Goal: Find specific fact: Find contact information

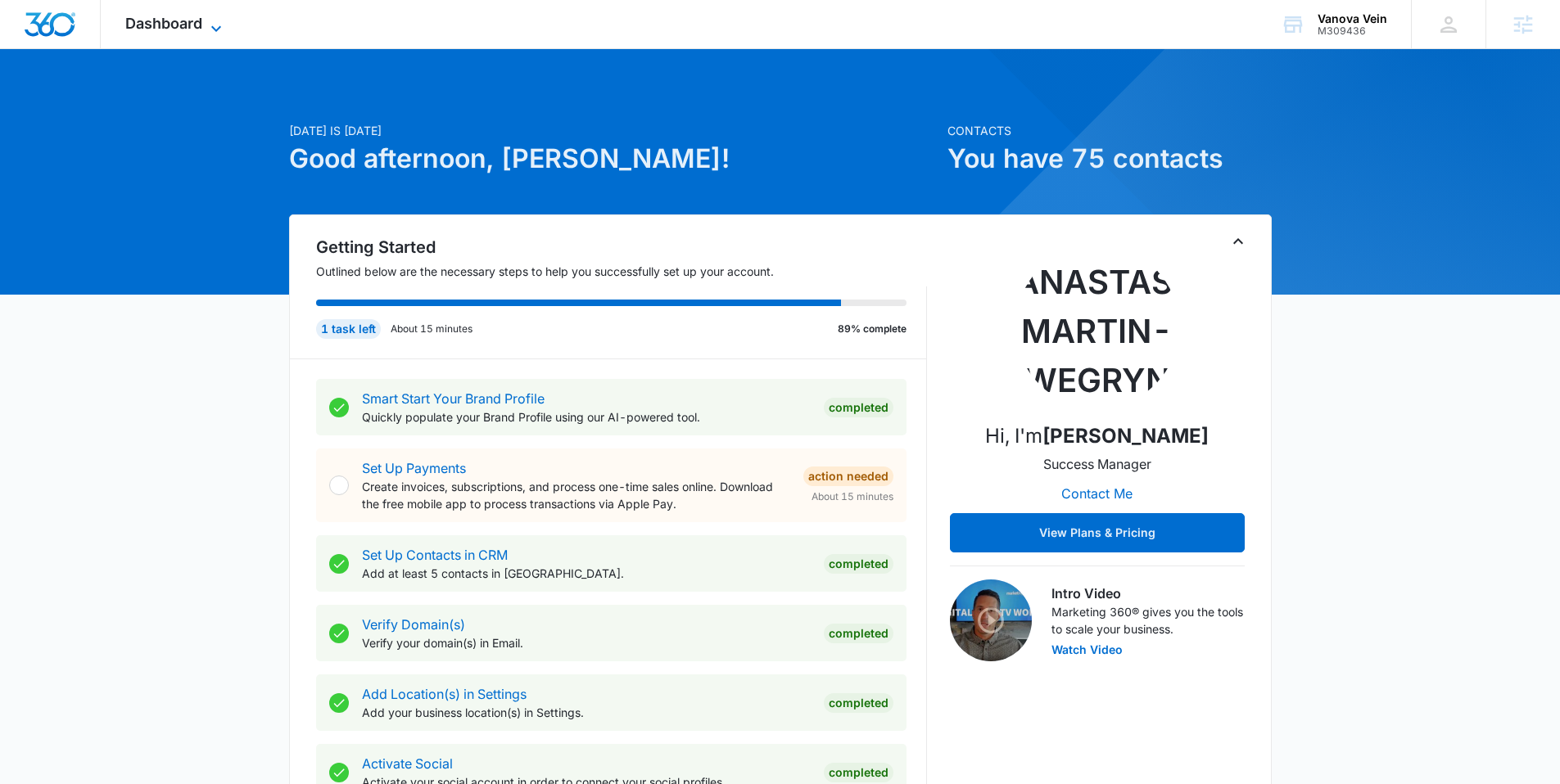
click at [192, 17] on span "Dashboard" at bounding box center [164, 23] width 77 height 17
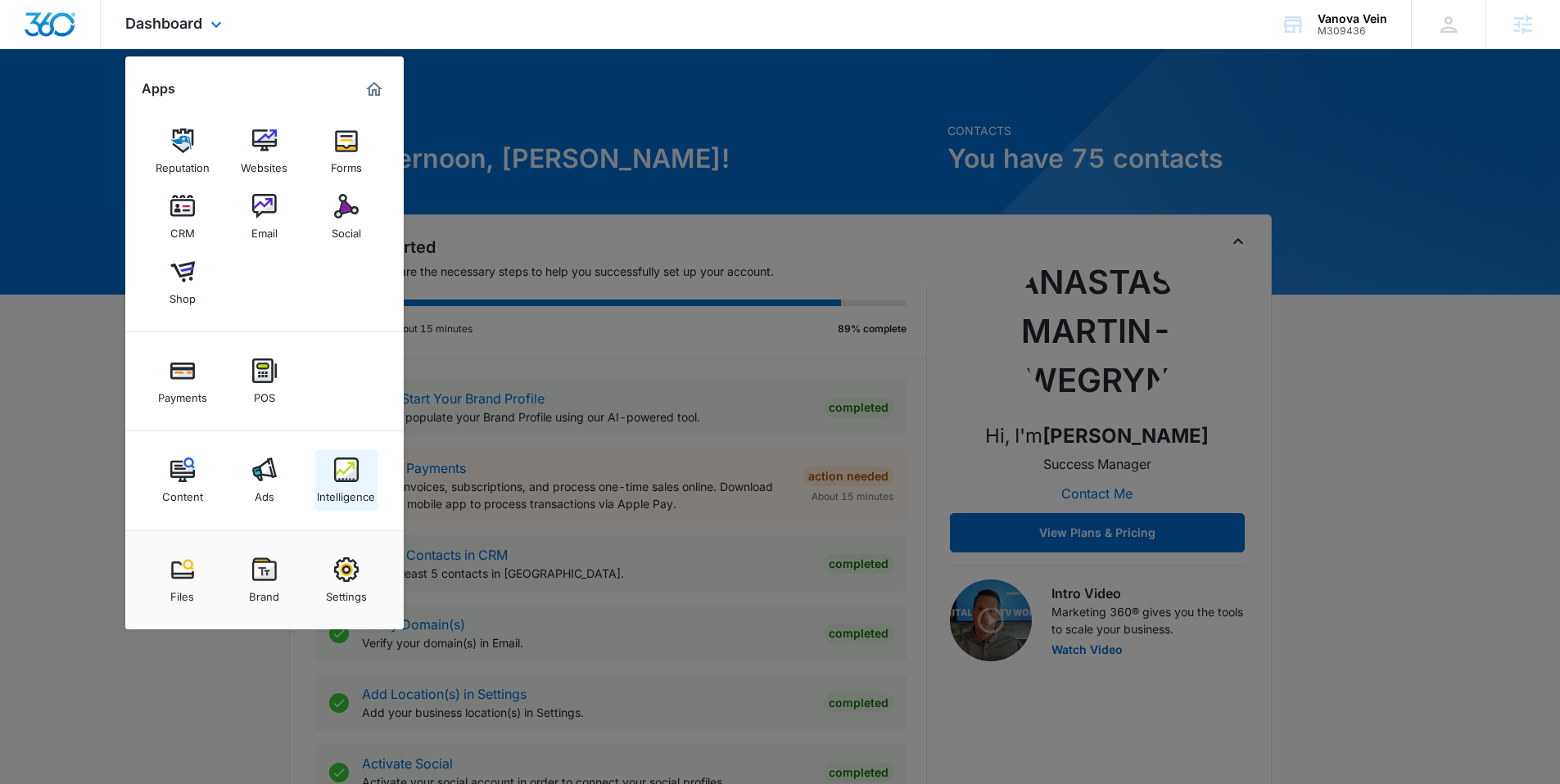
click at [346, 469] on img at bounding box center [346, 469] width 25 height 25
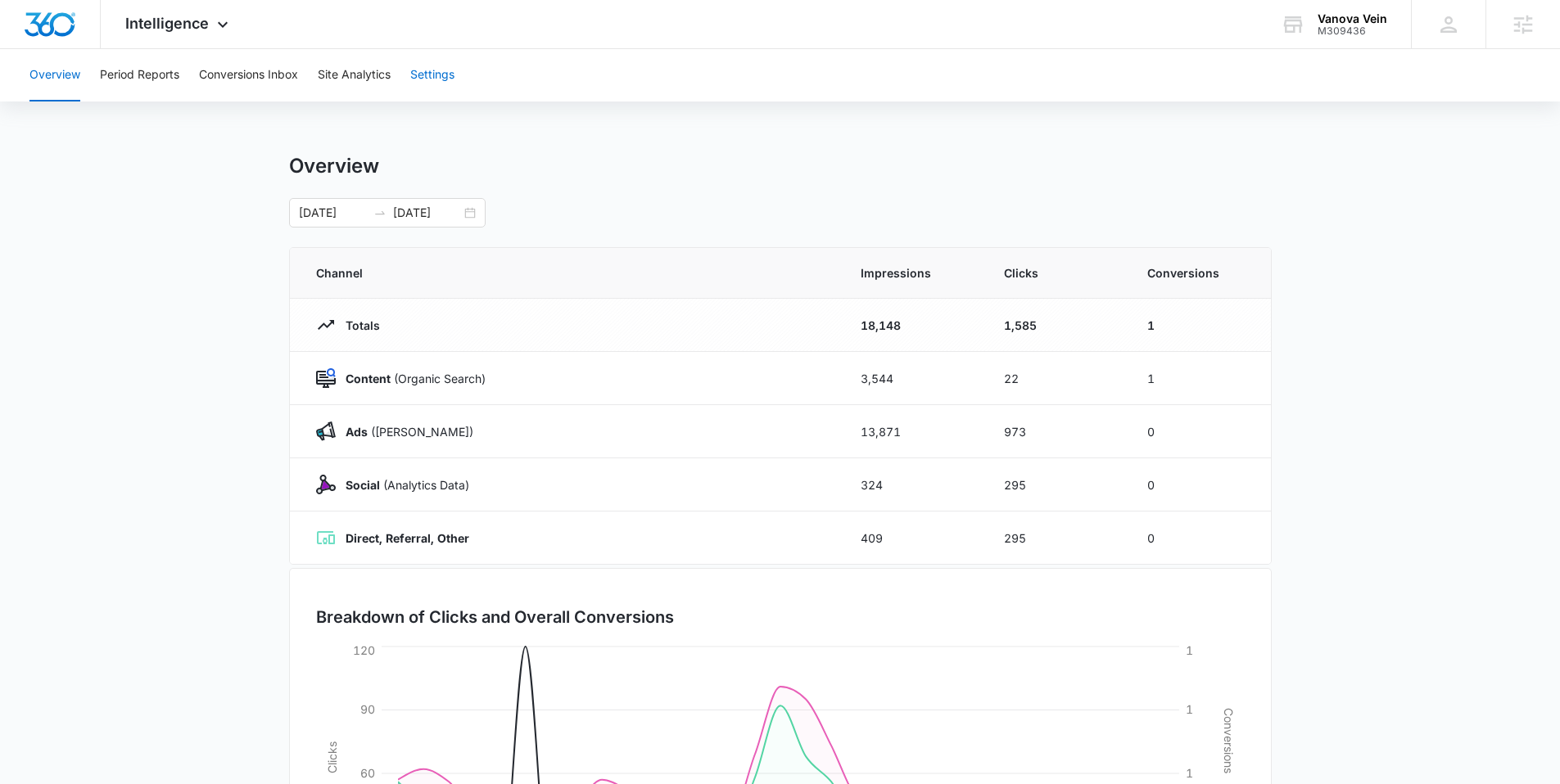
click at [431, 73] on button "Settings" at bounding box center [432, 75] width 44 height 52
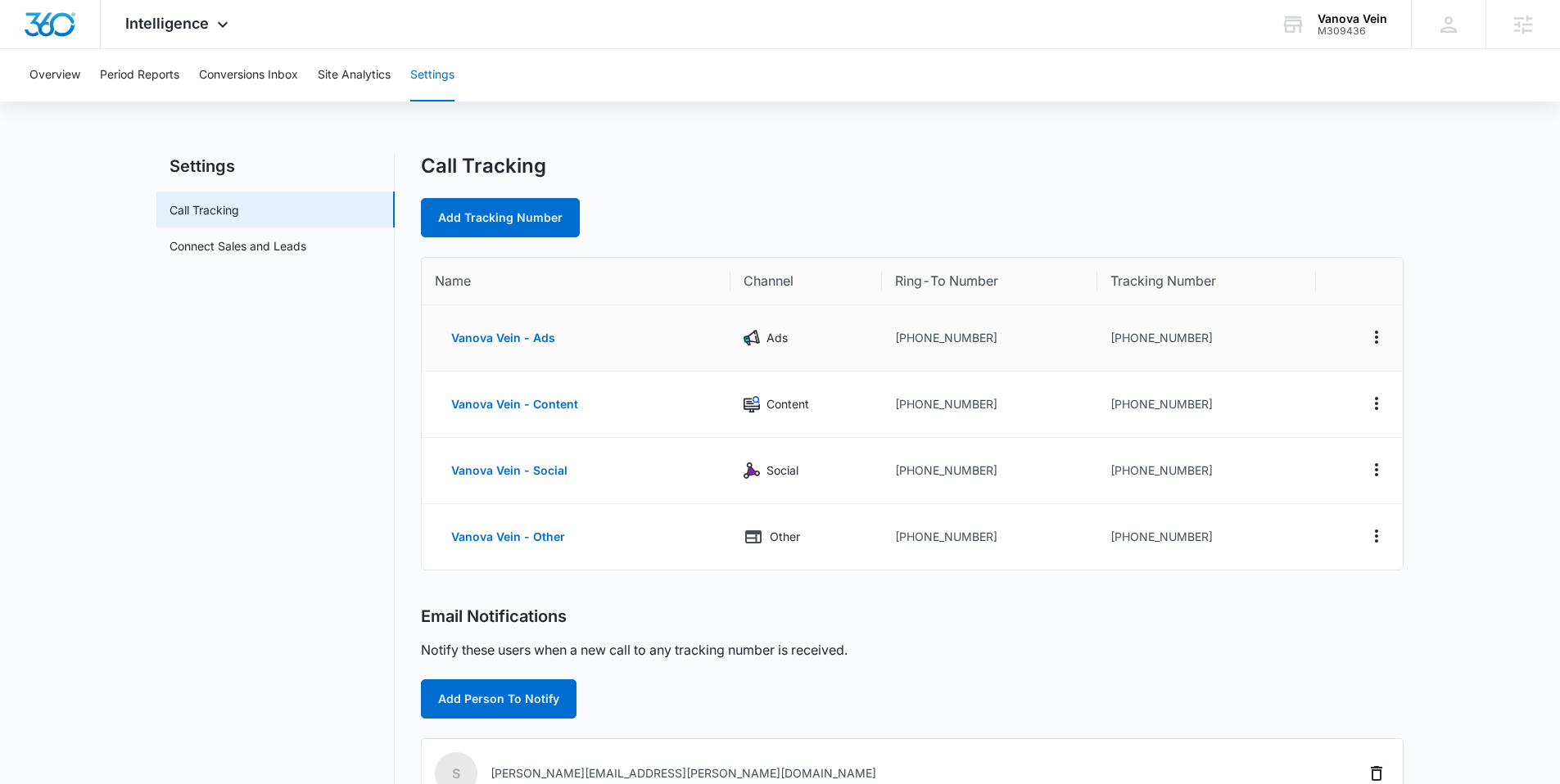
click at [1204, 360] on td "[PHONE_NUMBER]" at bounding box center [1206, 338] width 219 height 66
drag, startPoint x: 1223, startPoint y: 346, endPoint x: 1125, endPoint y: 335, distance: 98.6
click at [1125, 335] on td "[PHONE_NUMBER]" at bounding box center [1206, 338] width 219 height 66
copy td "7205054769"
